Goal: Task Accomplishment & Management: Use online tool/utility

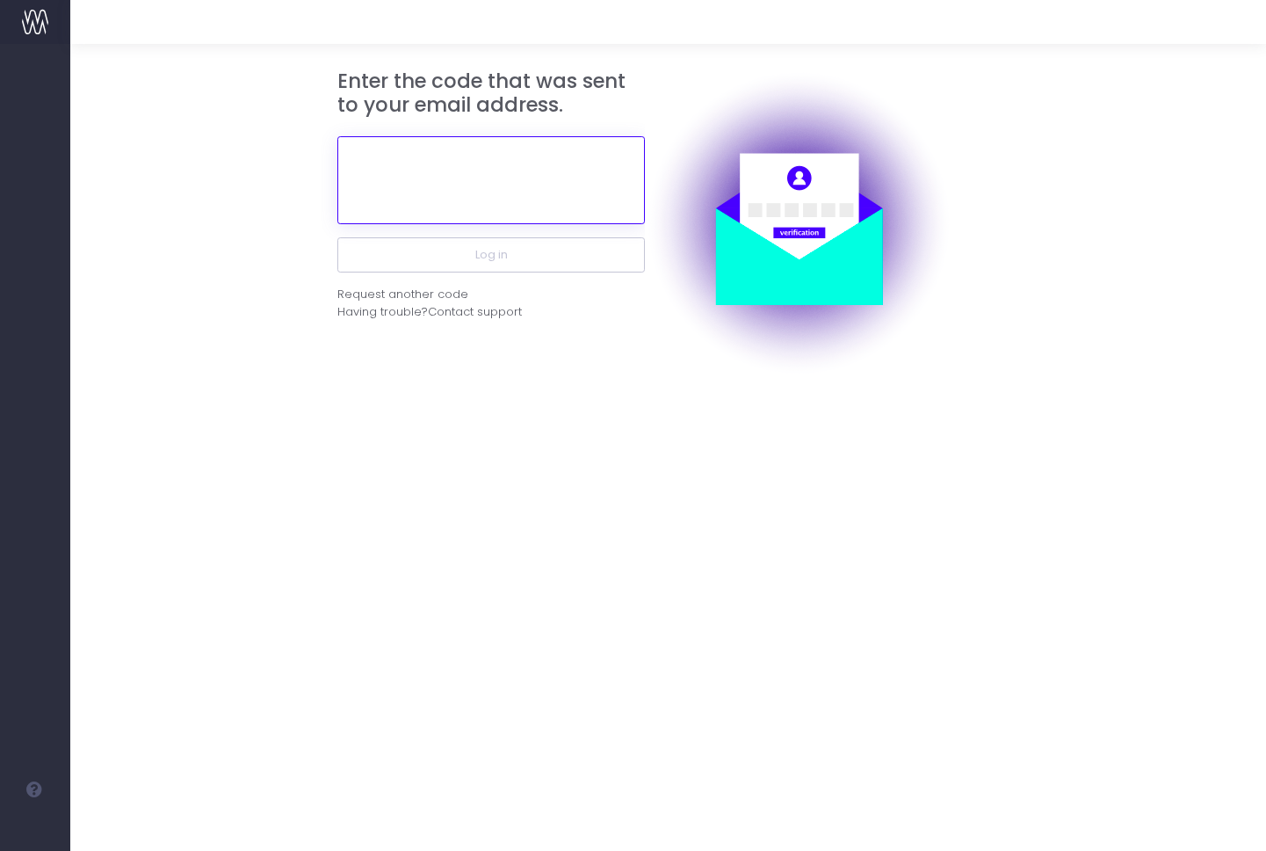
click at [499, 185] on input "text" at bounding box center [491, 180] width 308 height 88
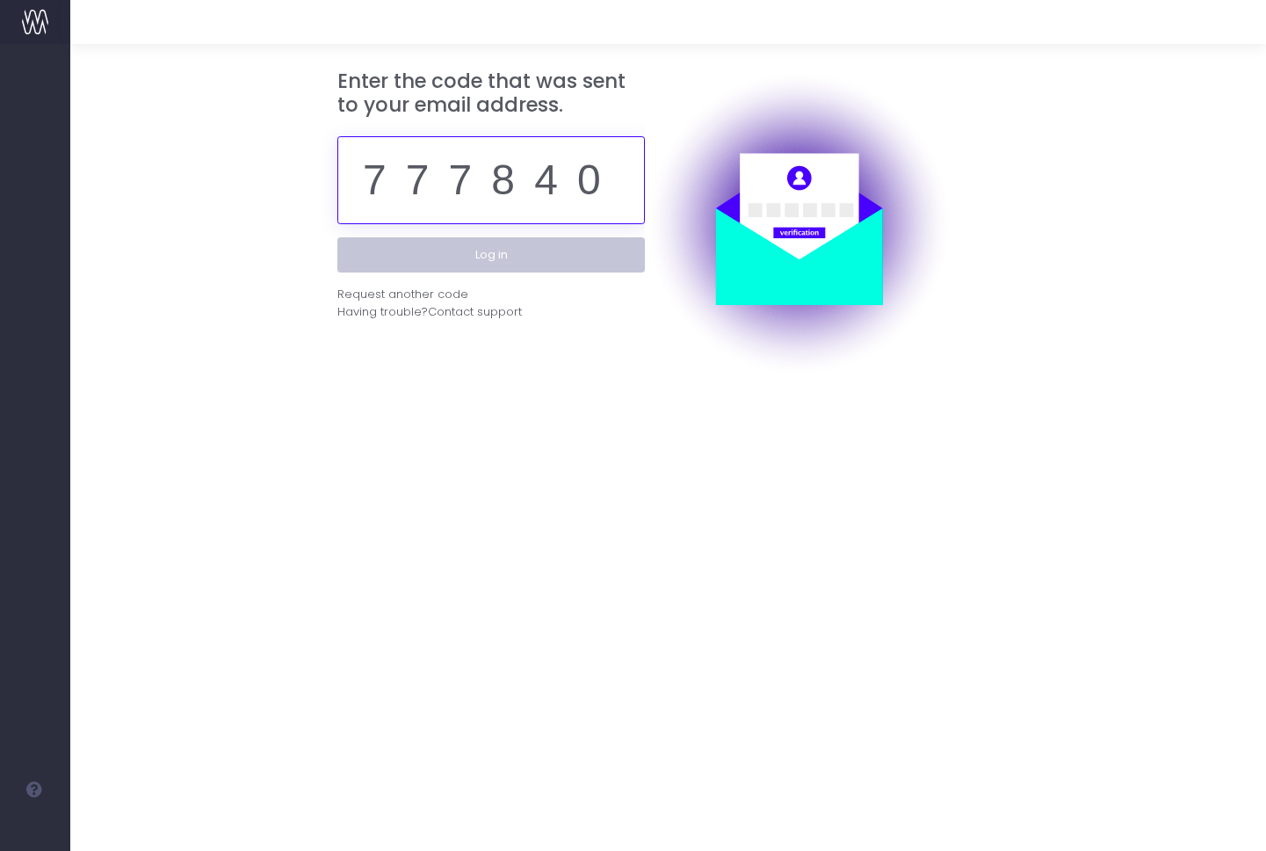
type input "777840"
click at [492, 255] on button "Log in" at bounding box center [491, 254] width 308 height 35
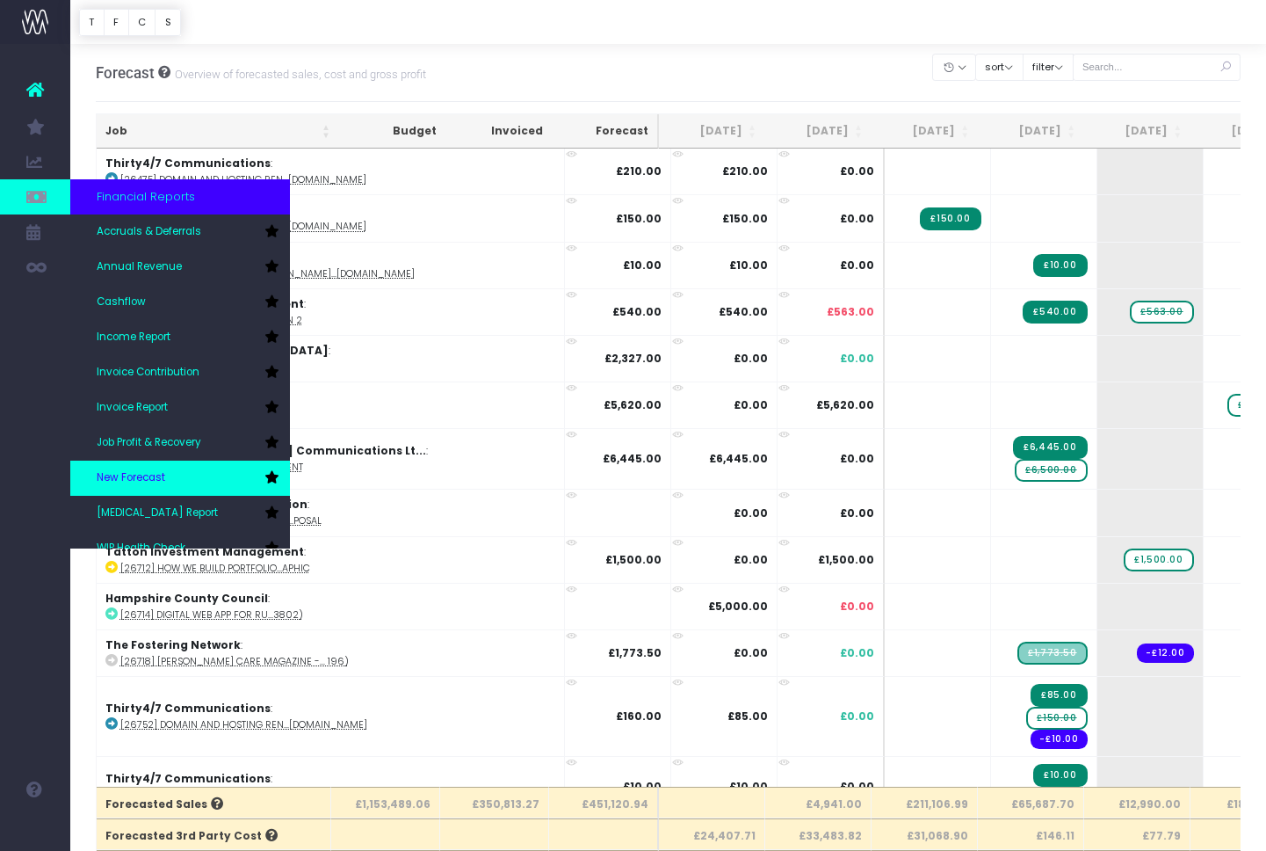
click at [162, 470] on span "New Forecast" at bounding box center [131, 478] width 69 height 16
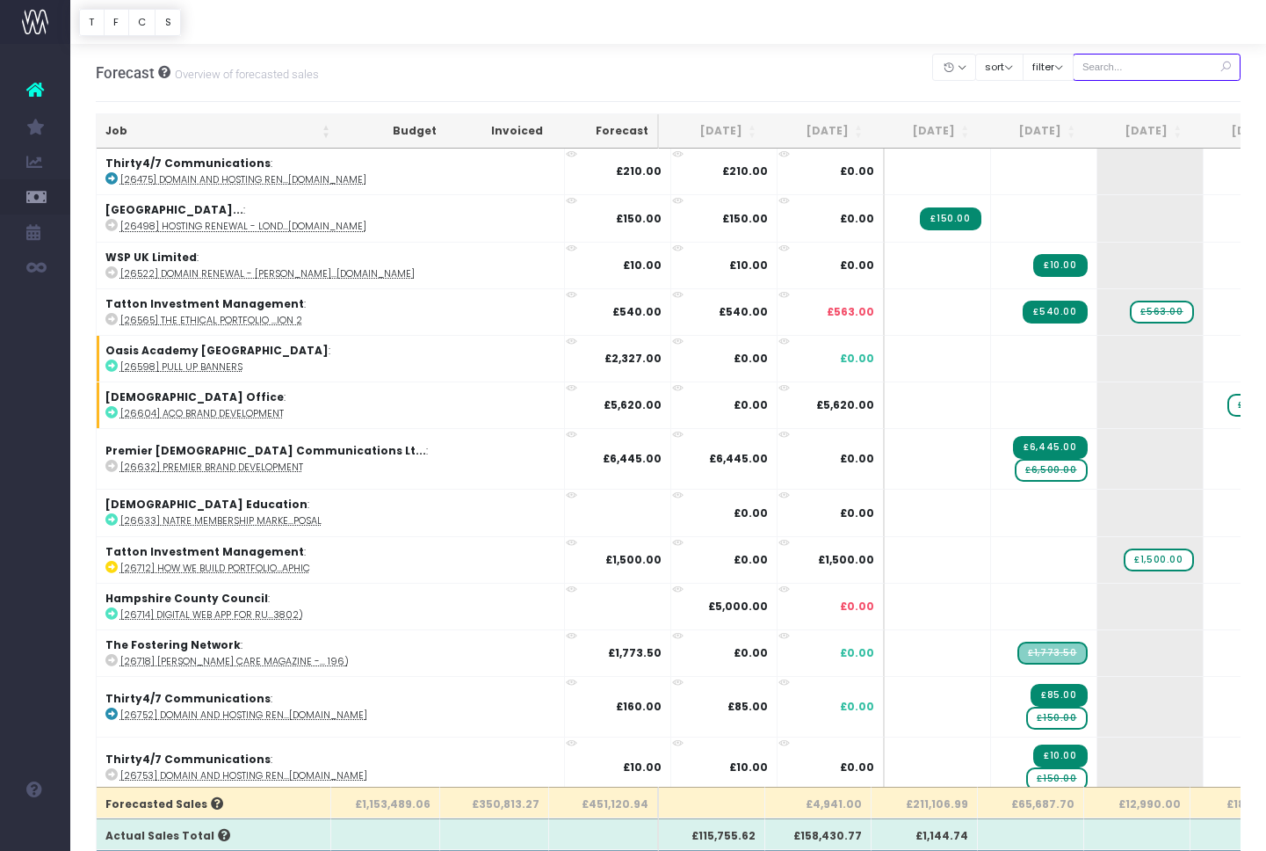
click at [1133, 69] on input "text" at bounding box center [1157, 67] width 169 height 27
paste input "28889"
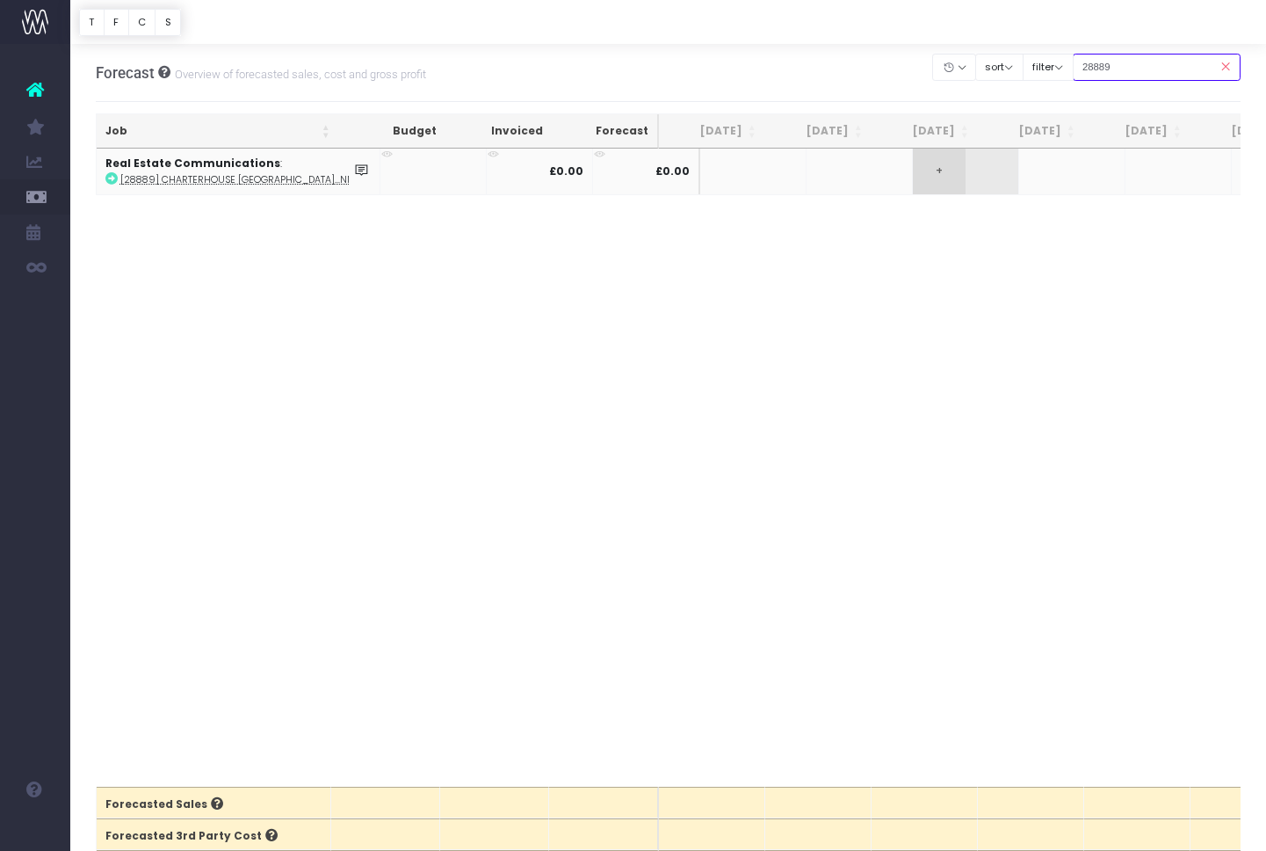
type input "28889"
click at [913, 173] on span "+" at bounding box center [939, 171] width 53 height 46
click at [913, 169] on span "+" at bounding box center [939, 171] width 53 height 46
click at [913, 171] on span "+" at bounding box center [939, 171] width 53 height 46
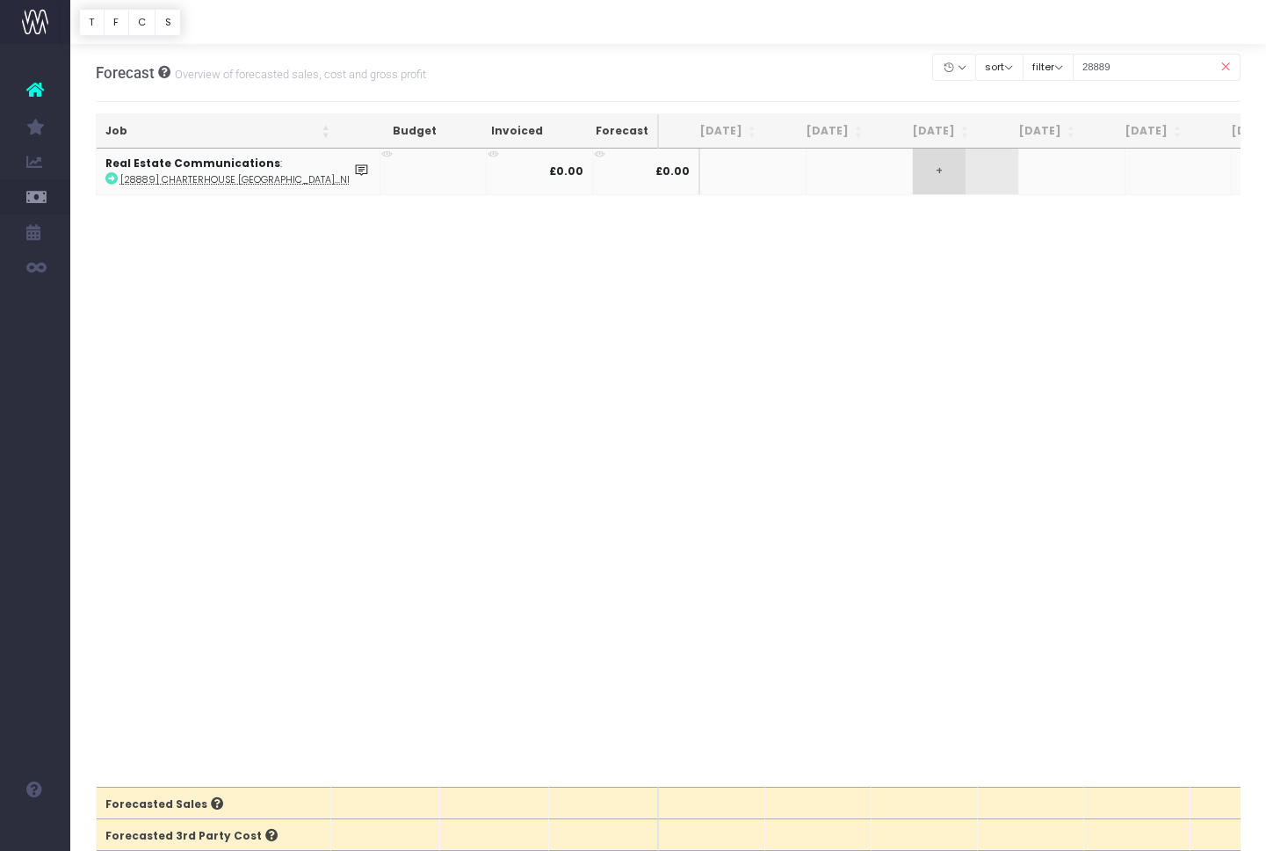
click at [913, 171] on span "+" at bounding box center [939, 171] width 53 height 46
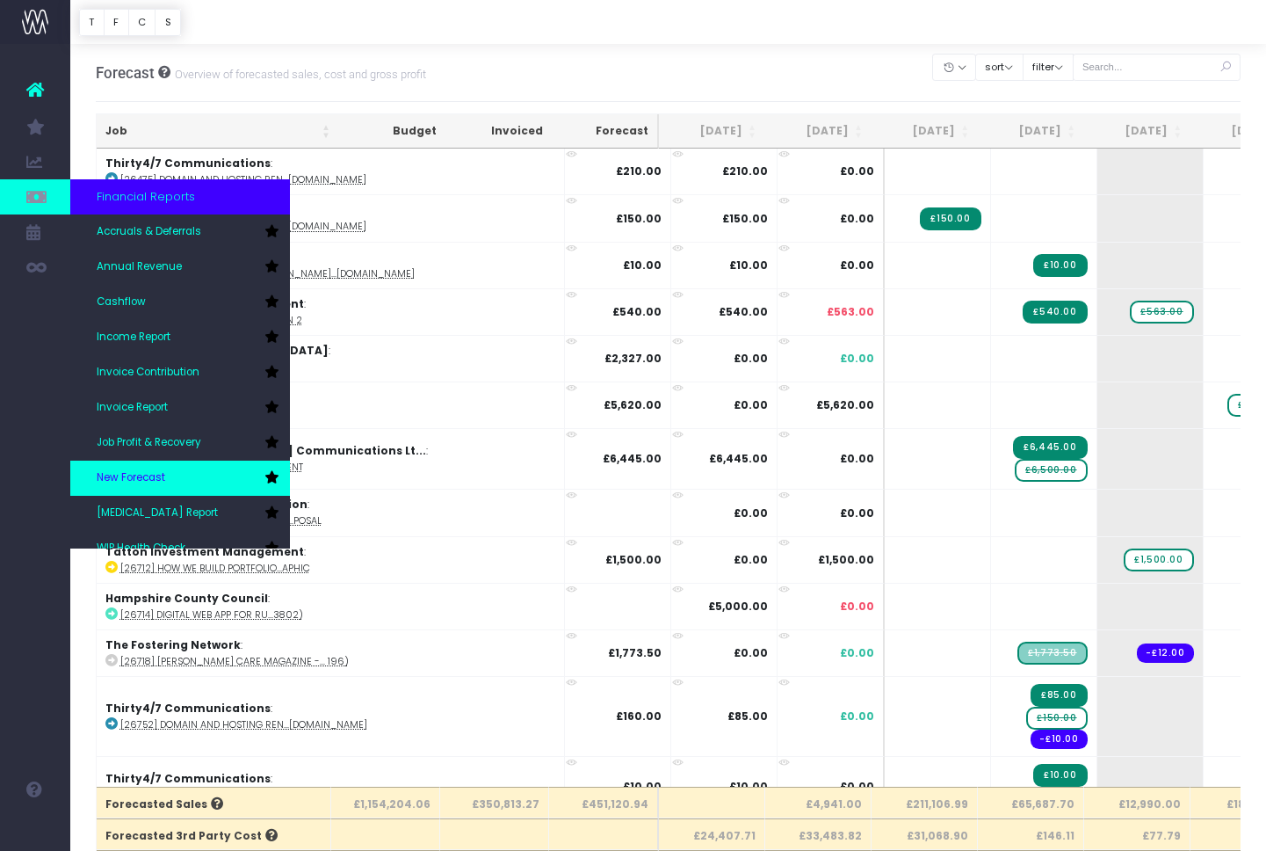
click at [156, 478] on span "New Forecast" at bounding box center [131, 478] width 69 height 16
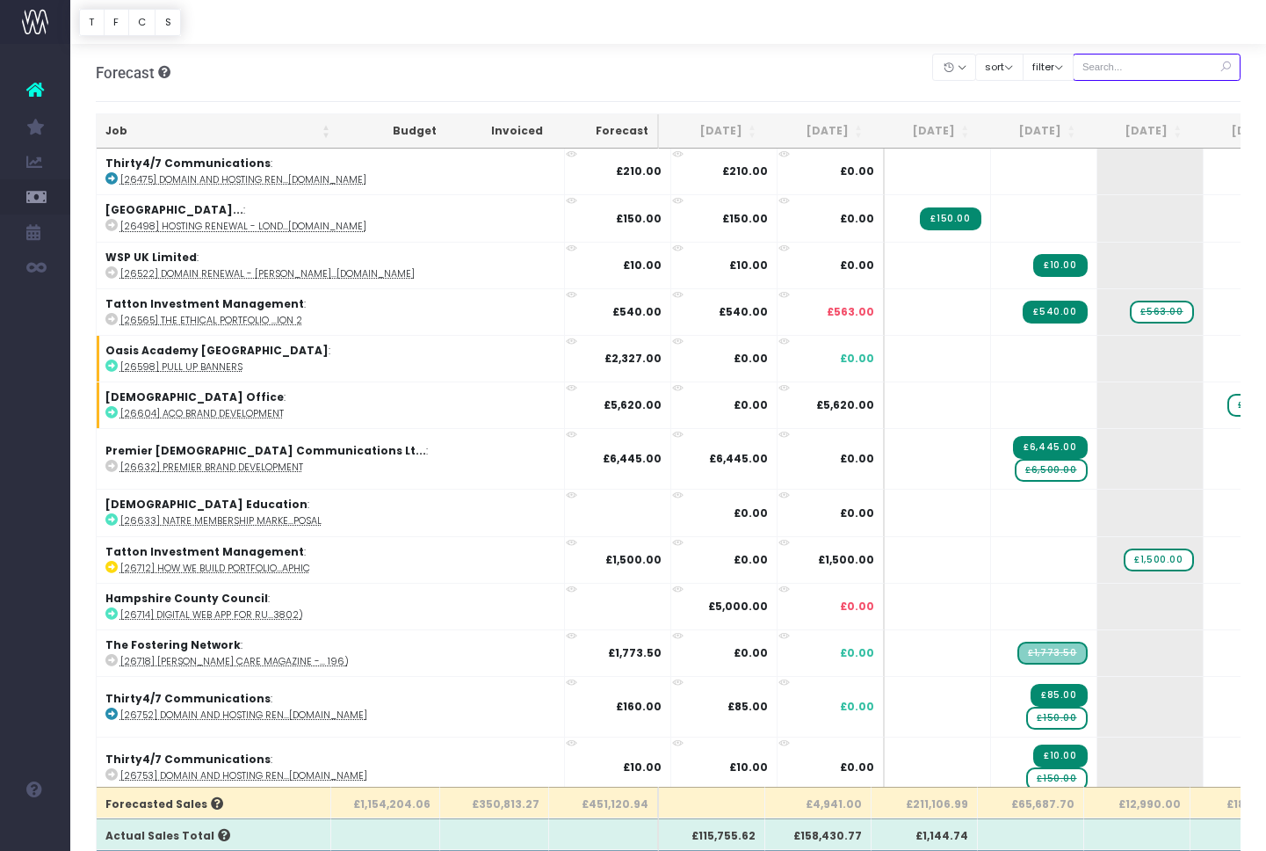
click at [1135, 71] on input "text" at bounding box center [1157, 67] width 169 height 27
paste input "28889"
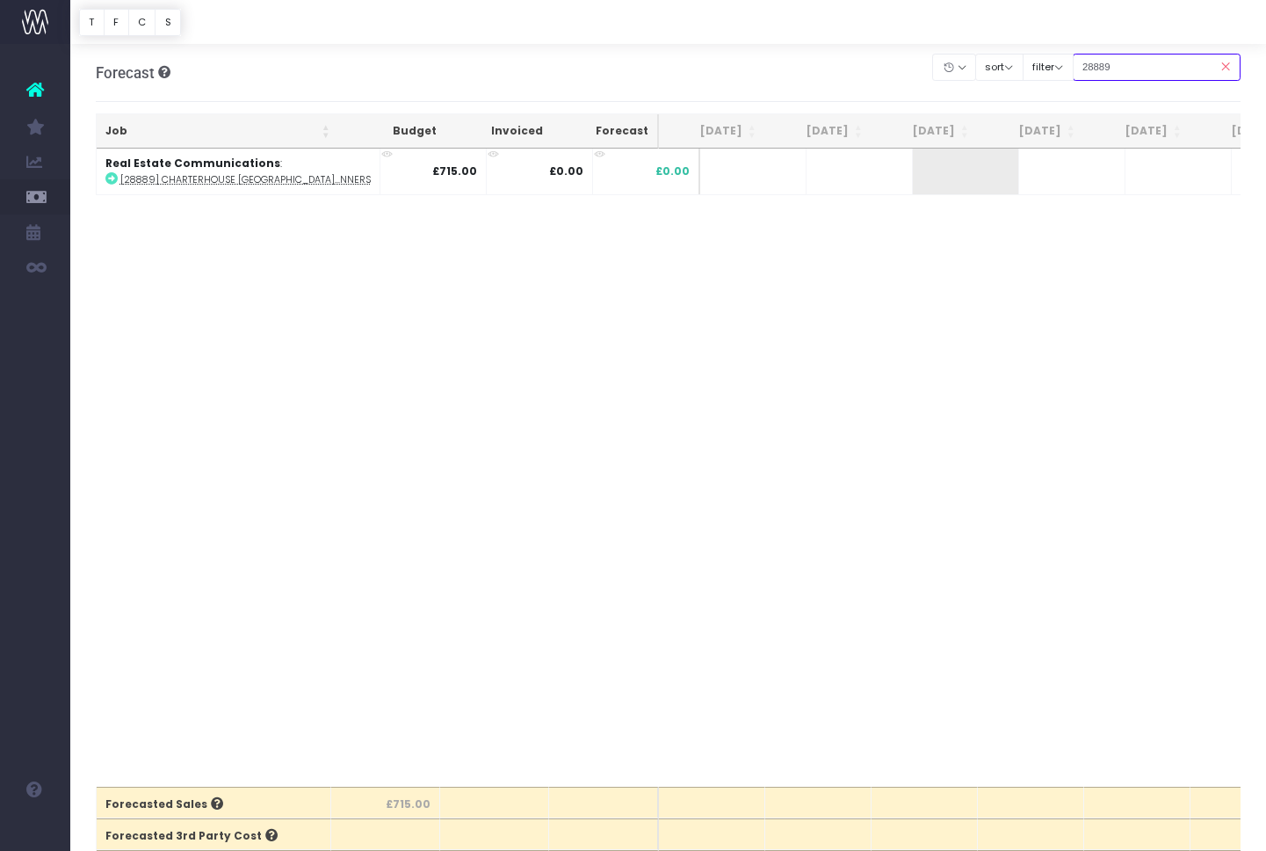
type input "28889"
click at [913, 177] on span "+" at bounding box center [939, 171] width 53 height 46
drag, startPoint x: 901, startPoint y: 264, endPoint x: 894, endPoint y: 256, distance: 10.7
click at [902, 262] on body "Oh my... this is bad. [PERSON_NAME] wasn't able to load this page. Please conta…" at bounding box center [633, 425] width 1266 height 851
